Goal: Leave review/rating: Leave review/rating

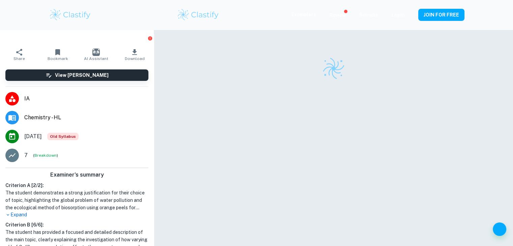
scroll to position [10, 0]
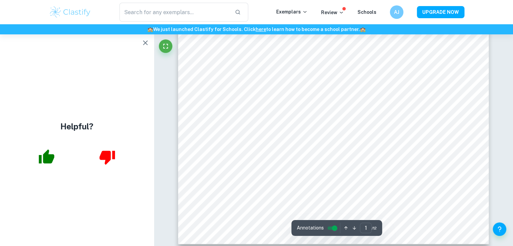
scroll to position [236, 0]
type input "2"
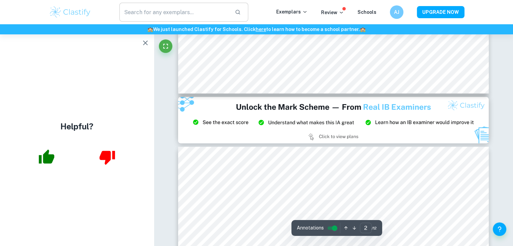
scroll to position [889, 0]
